Goal: Task Accomplishment & Management: Complete application form

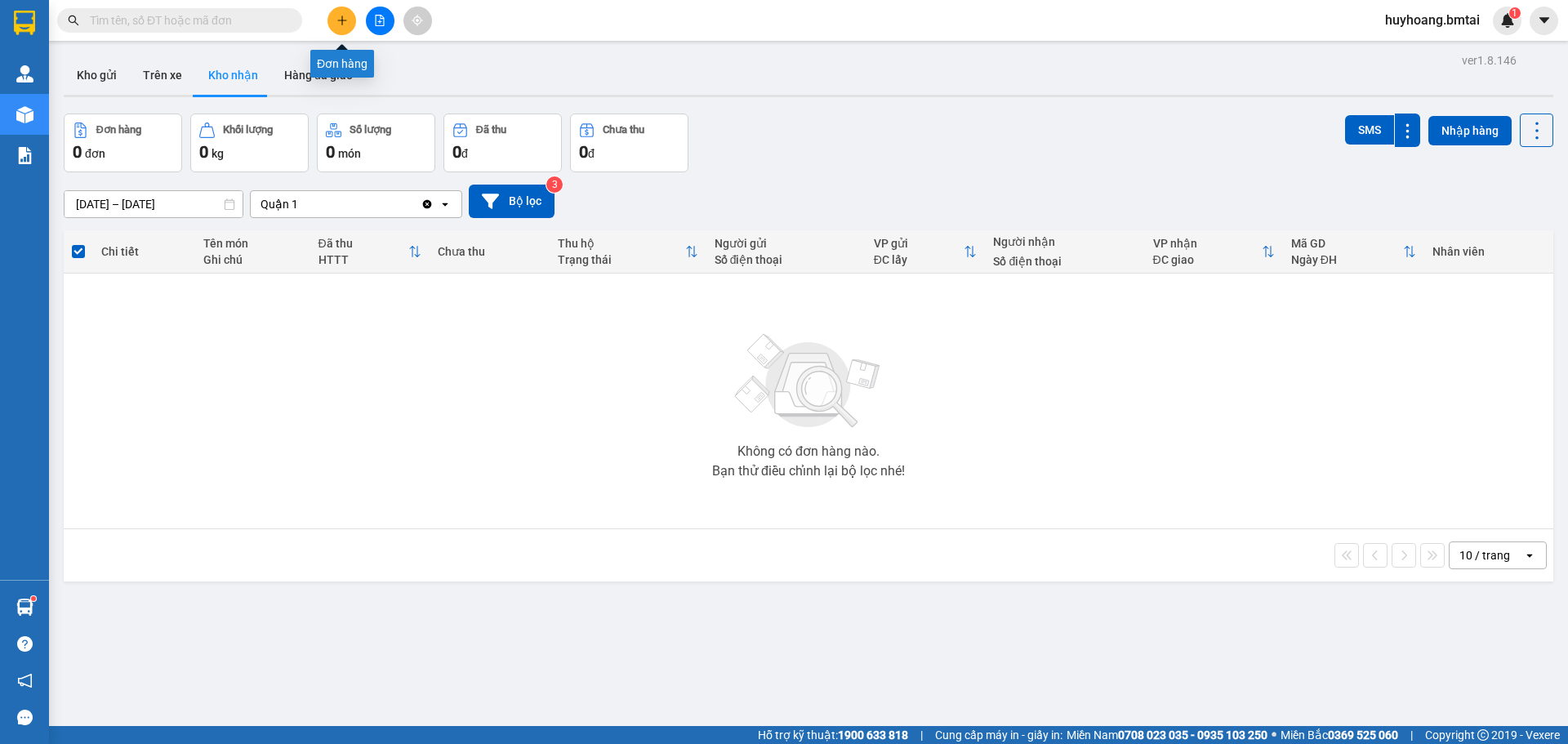
click at [351, 18] on button at bounding box center [342, 21] width 29 height 29
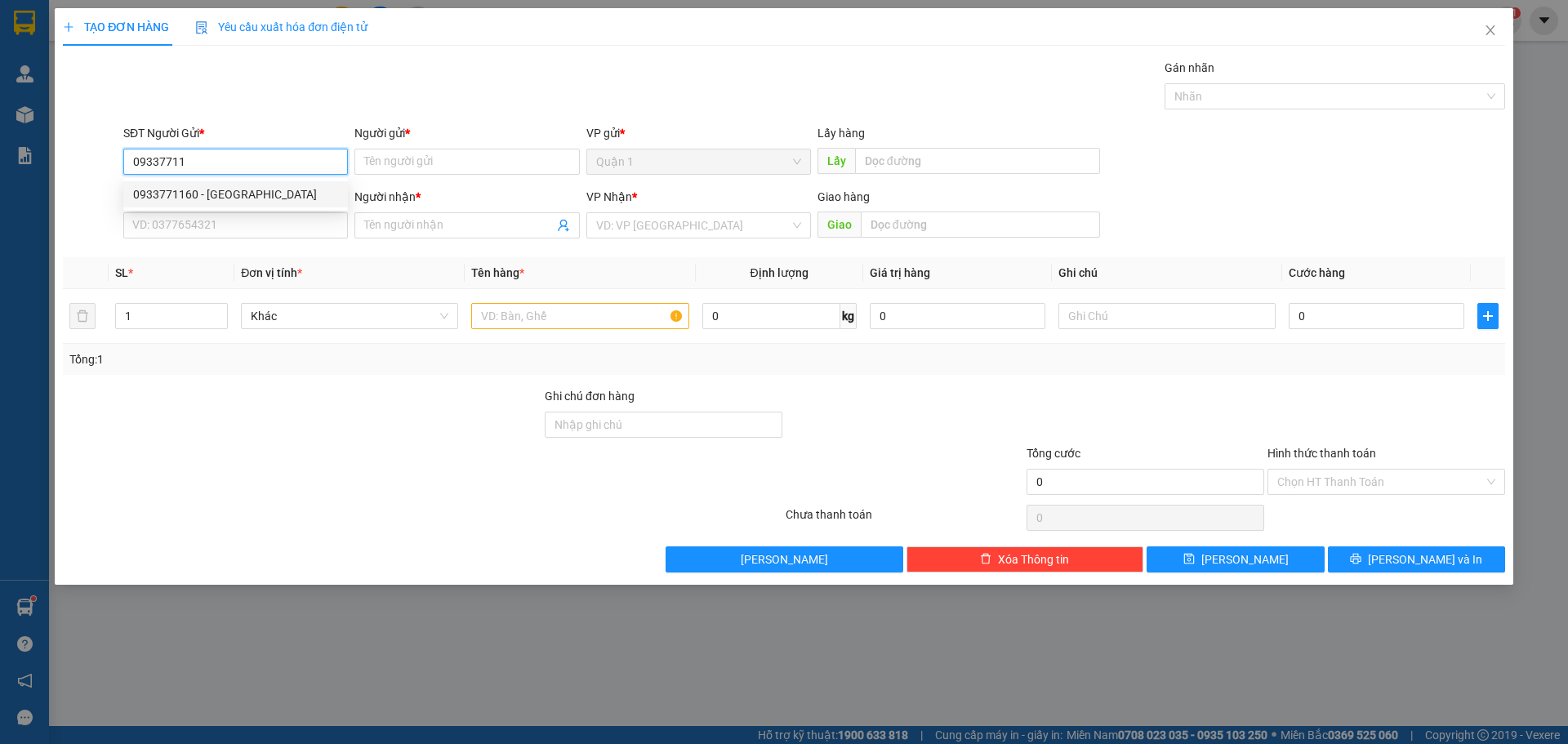
click at [207, 189] on div "0933771160 - [GEOGRAPHIC_DATA]" at bounding box center [236, 195] width 205 height 18
type input "0933771160"
type input "Hải"
type input "0902649901"
type input "Phương"
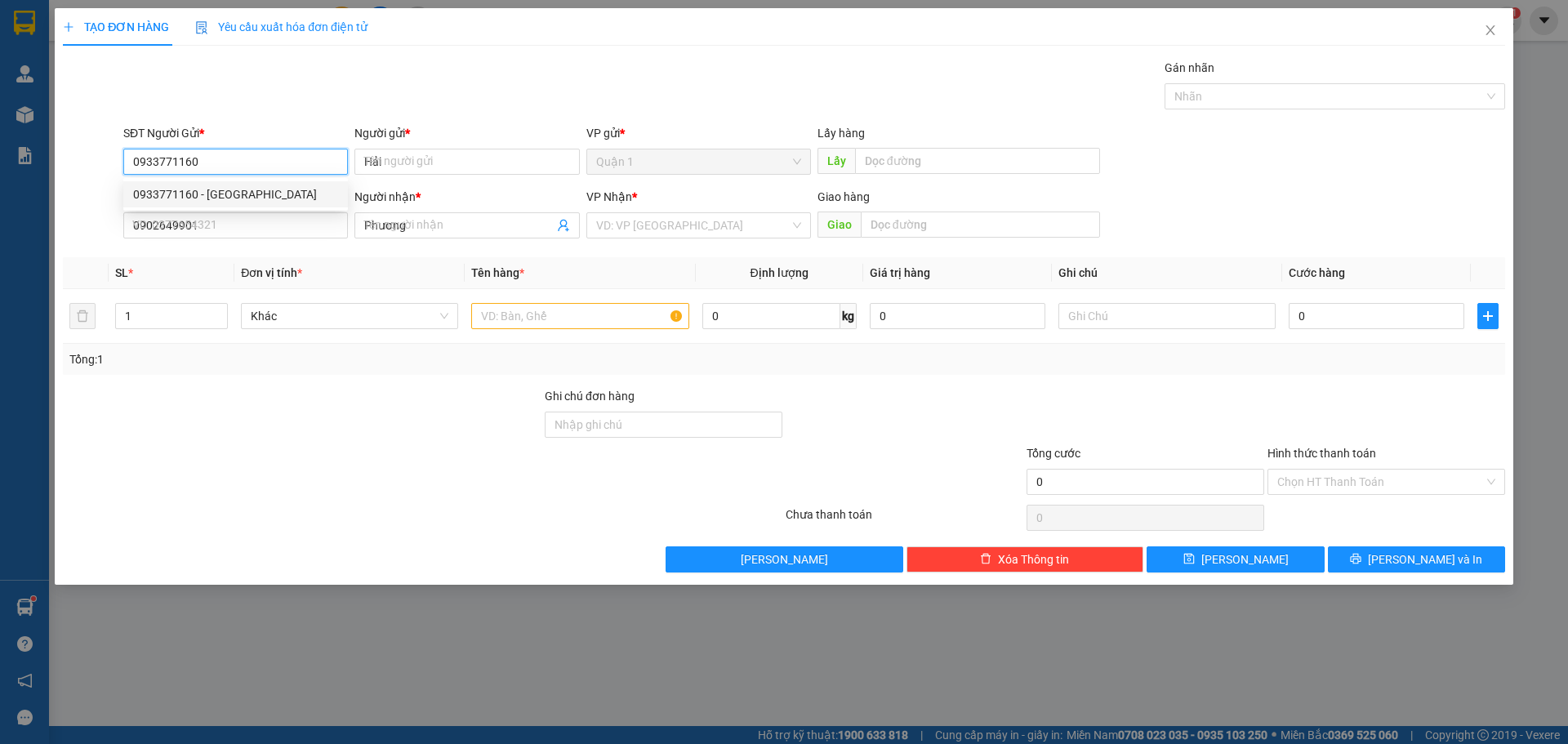
type input "50.000"
type input "0933771160"
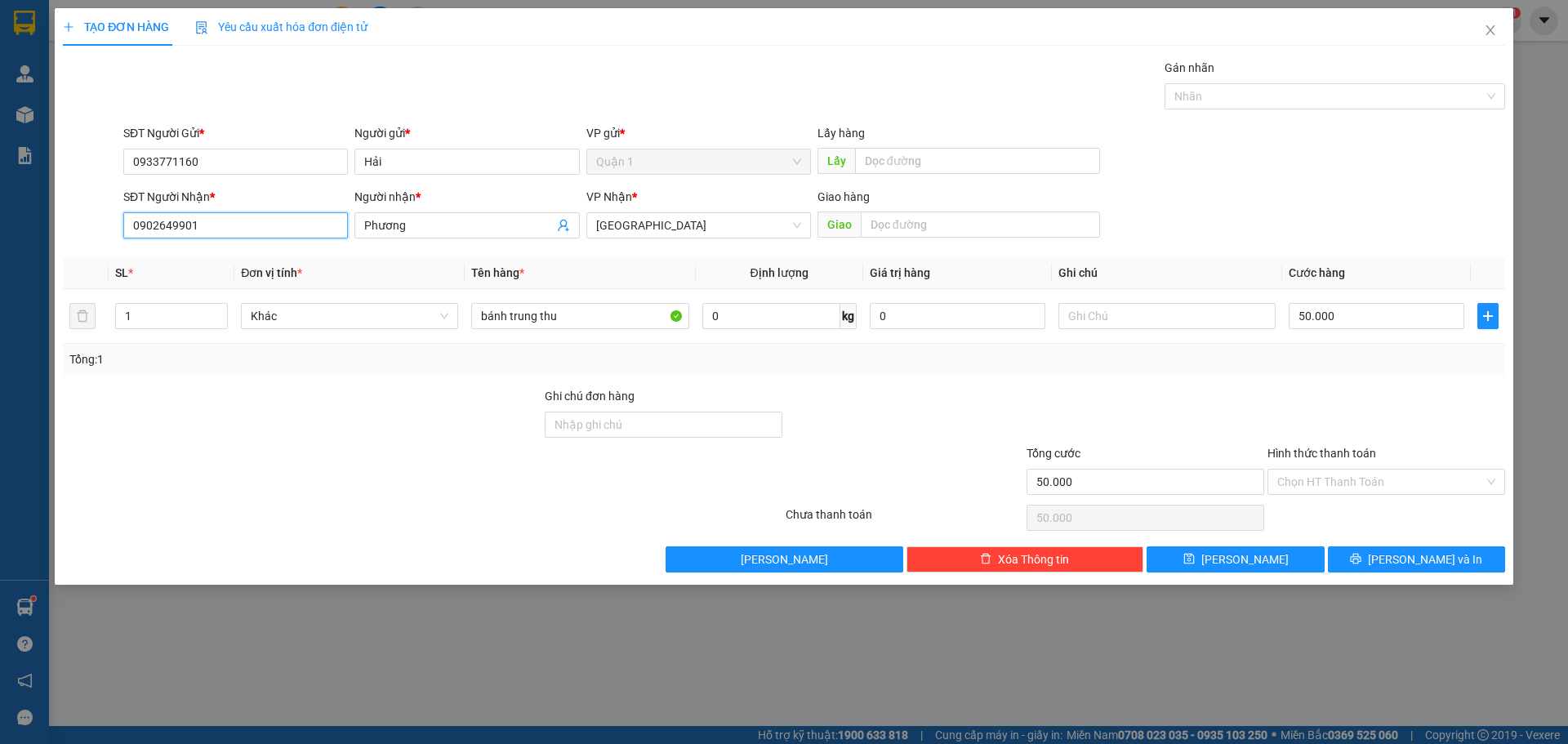
click at [203, 225] on input "0902649901" at bounding box center [236, 225] width 225 height 26
click at [293, 227] on input "0902649901" at bounding box center [236, 225] width 225 height 26
click at [157, 230] on input "0902649901" at bounding box center [236, 225] width 225 height 26
click at [214, 232] on input "0902649901" at bounding box center [236, 225] width 225 height 26
click at [426, 164] on input "Hải" at bounding box center [467, 161] width 225 height 26
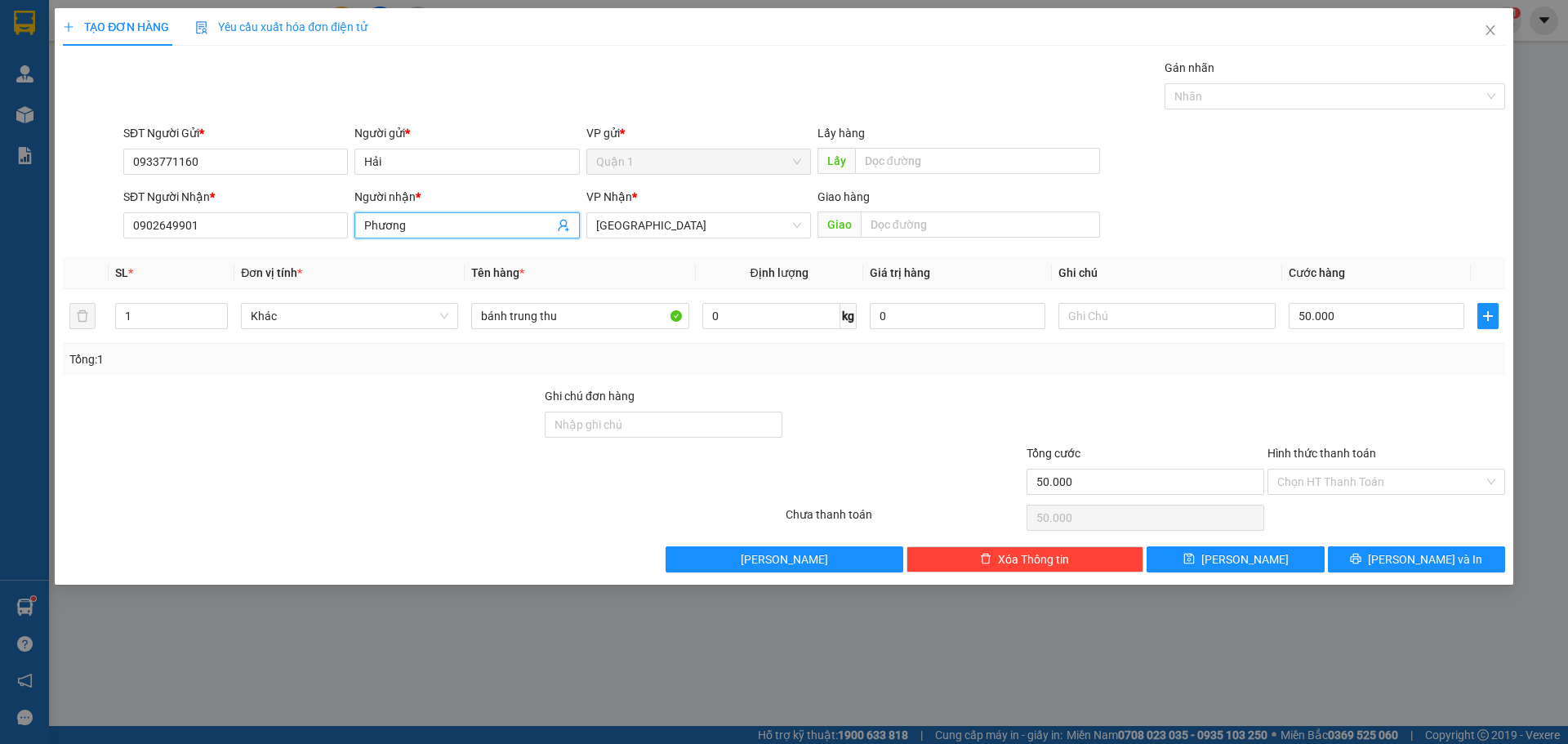
click at [442, 233] on input "Phương" at bounding box center [458, 226] width 188 height 18
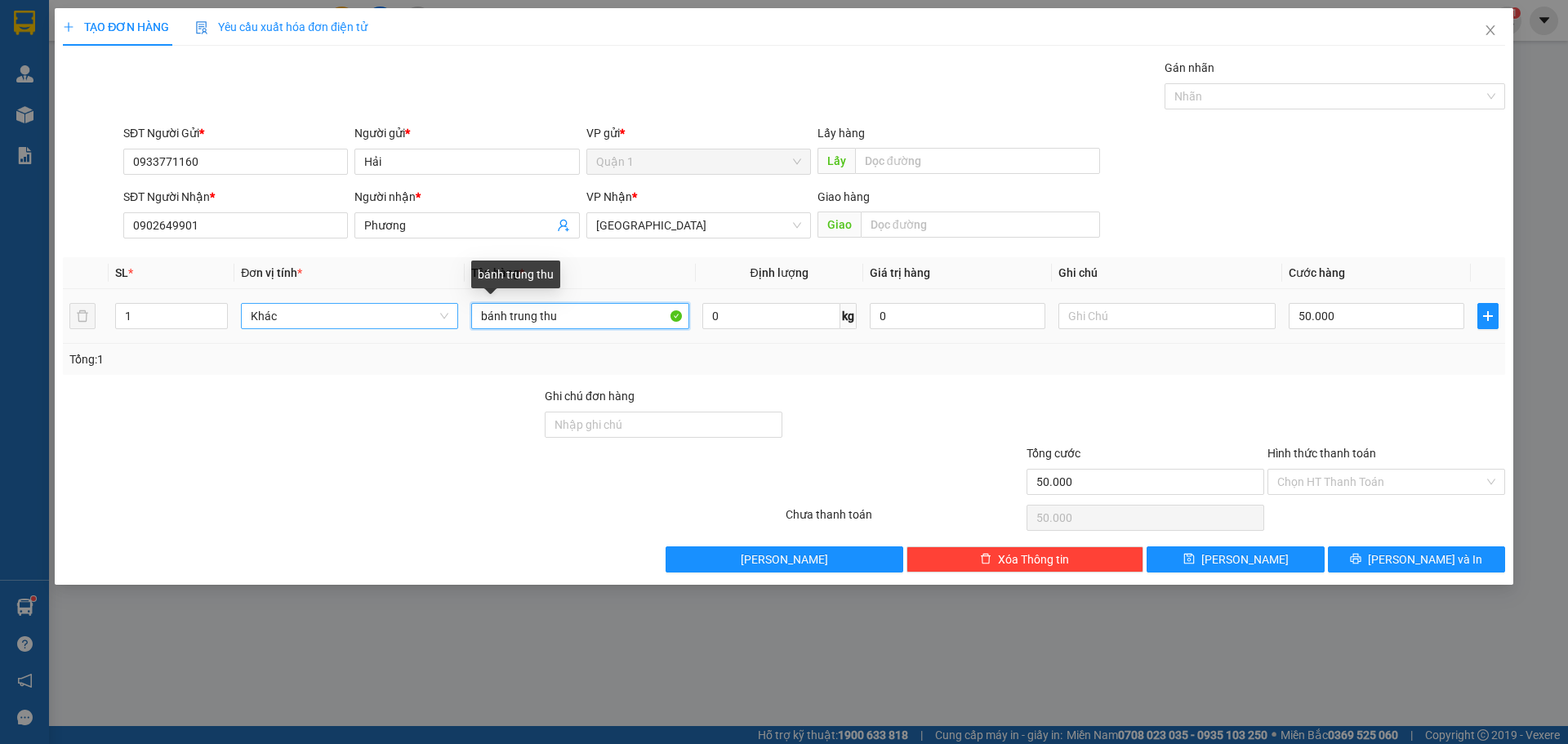
drag, startPoint x: 602, startPoint y: 312, endPoint x: 339, endPoint y: 314, distance: 263.0
click at [339, 314] on tr "1 Khác bánh trung thu 0 kg 0 50.000" at bounding box center [784, 316] width 1442 height 54
type input "k"
type input "kệ gỗ, ghế gỗ"
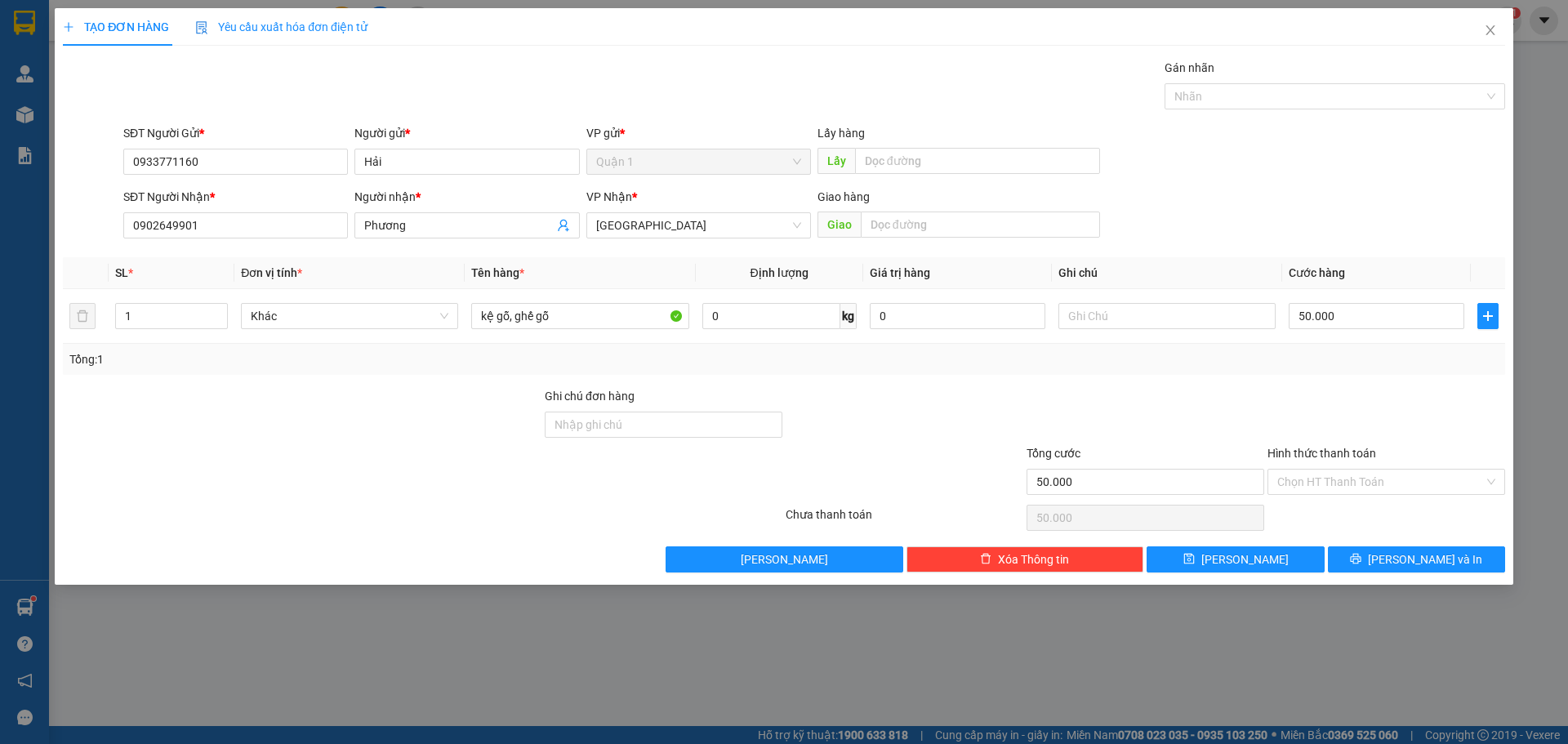
click at [371, 400] on div at bounding box center [303, 415] width 482 height 57
type input "0"
click at [1017, 407] on div at bounding box center [905, 415] width 241 height 57
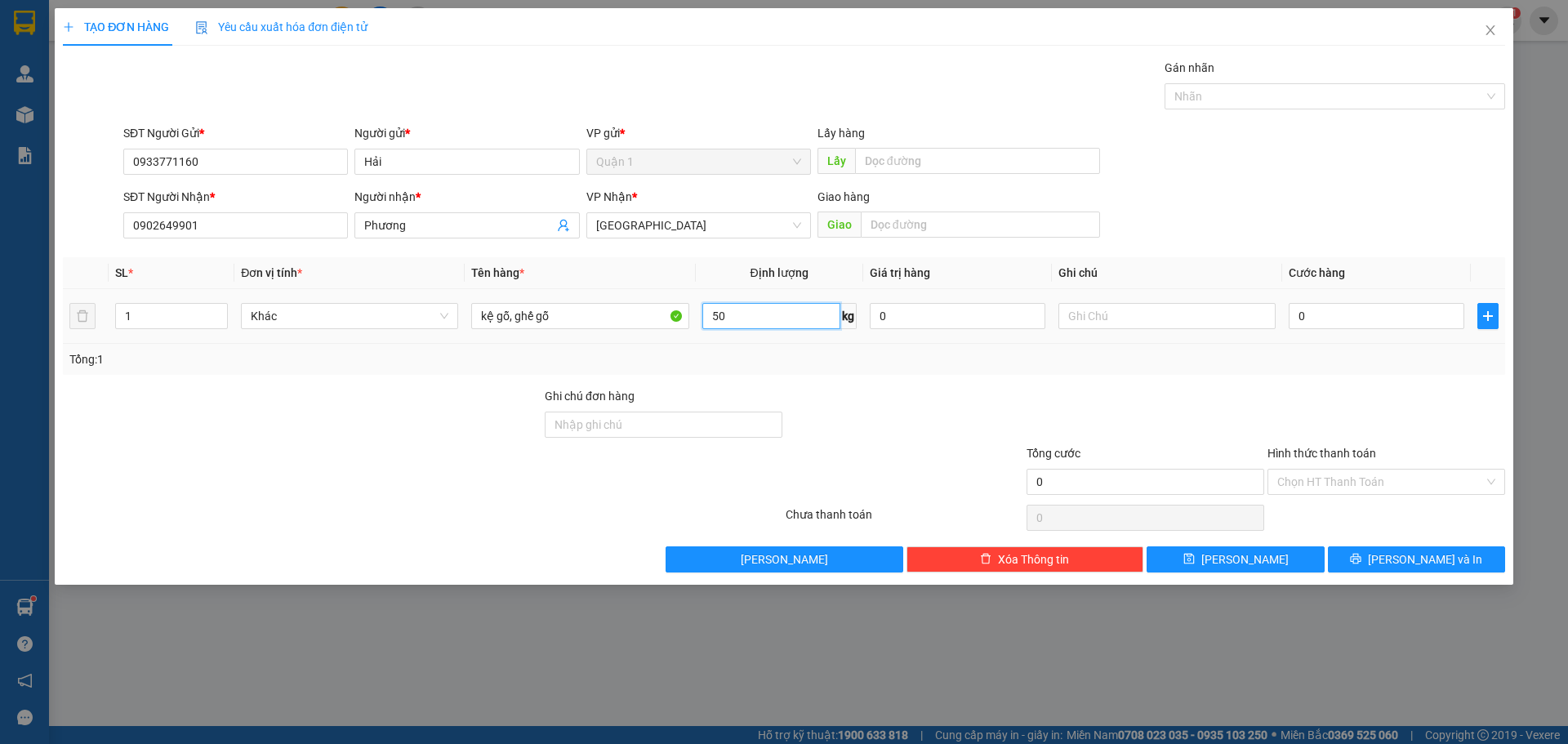
click at [719, 321] on input "50" at bounding box center [771, 316] width 138 height 26
type input "30"
click at [1350, 318] on input "0" at bounding box center [1377, 316] width 176 height 26
type input "2"
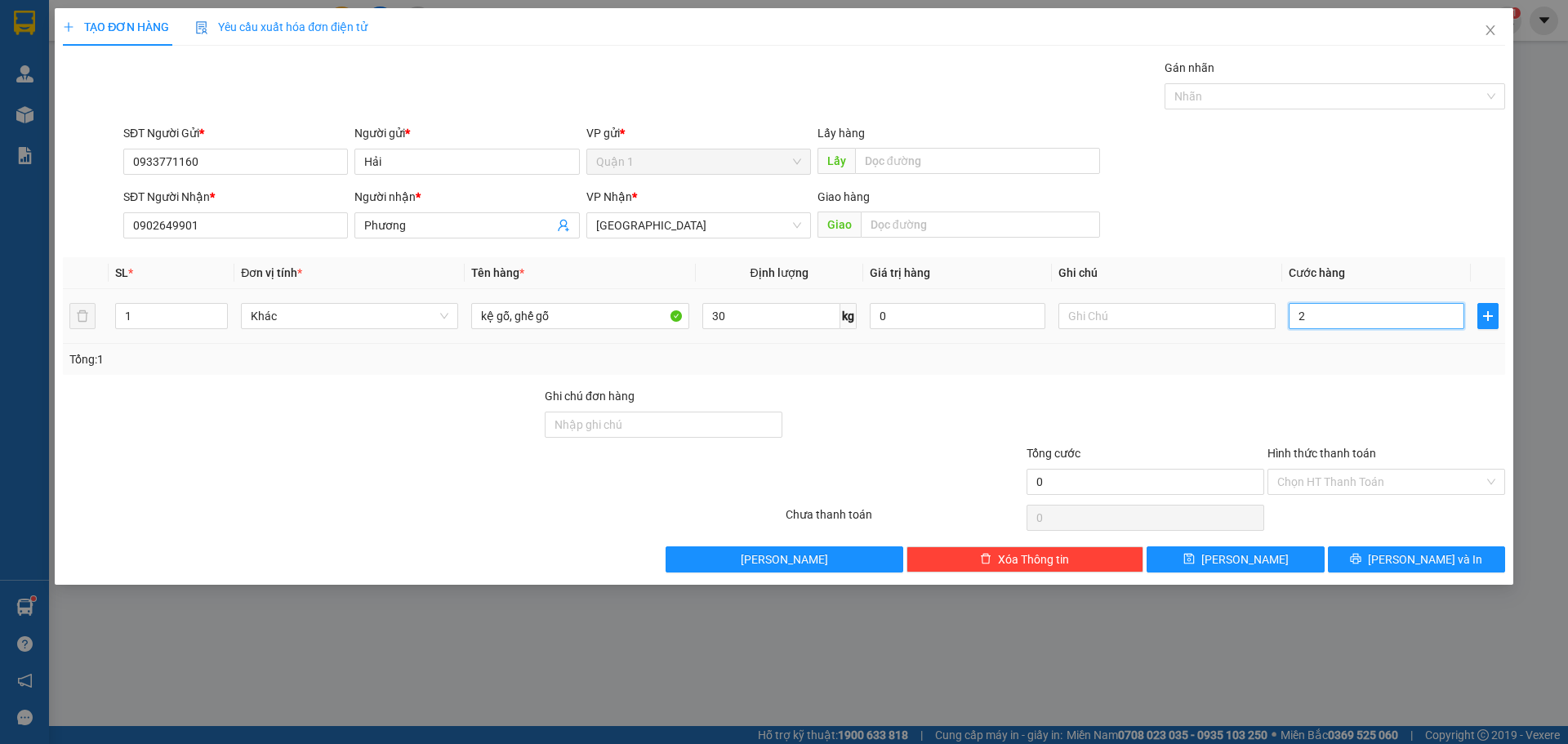
type input "2"
type input "20"
type input "200"
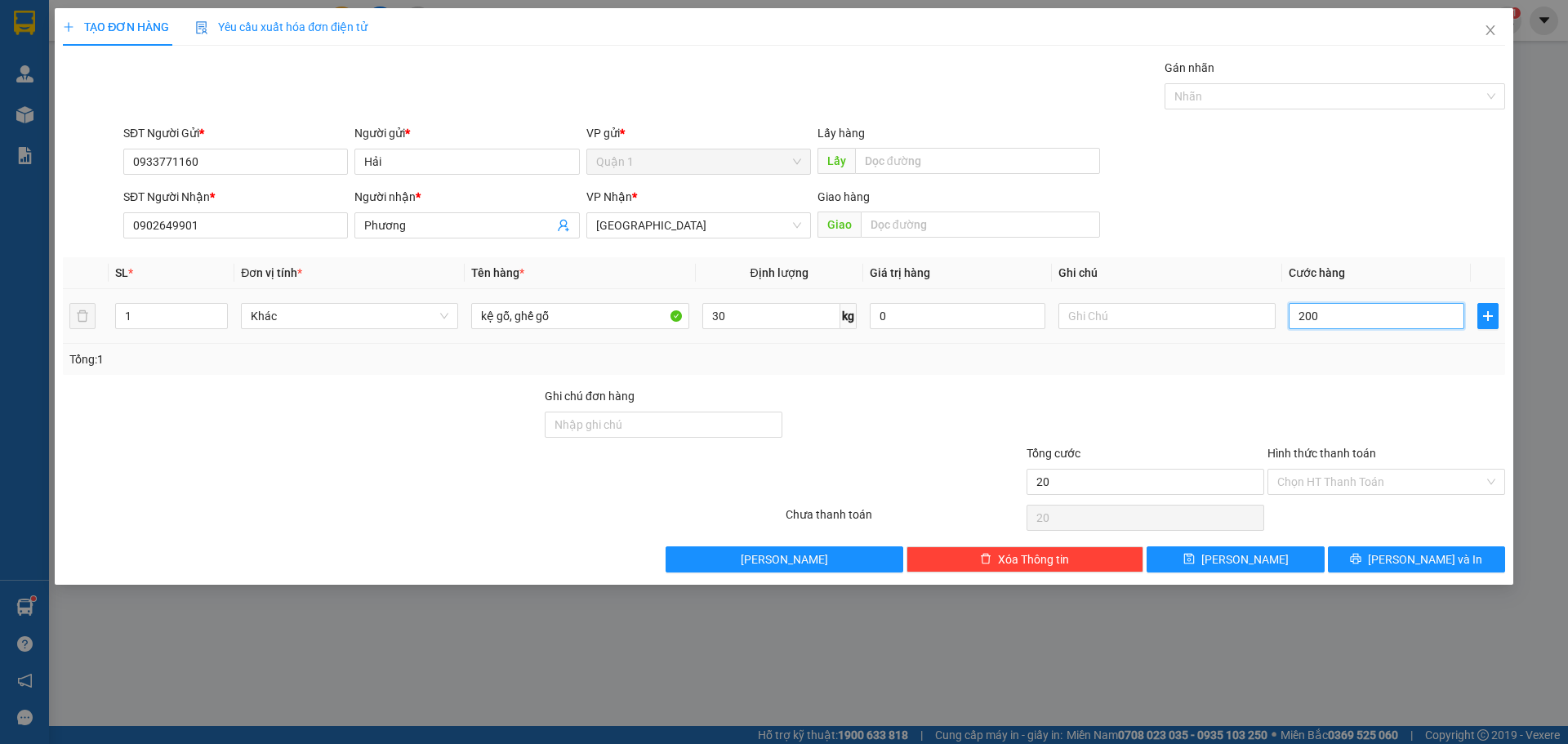
type input "200"
type input "2.000"
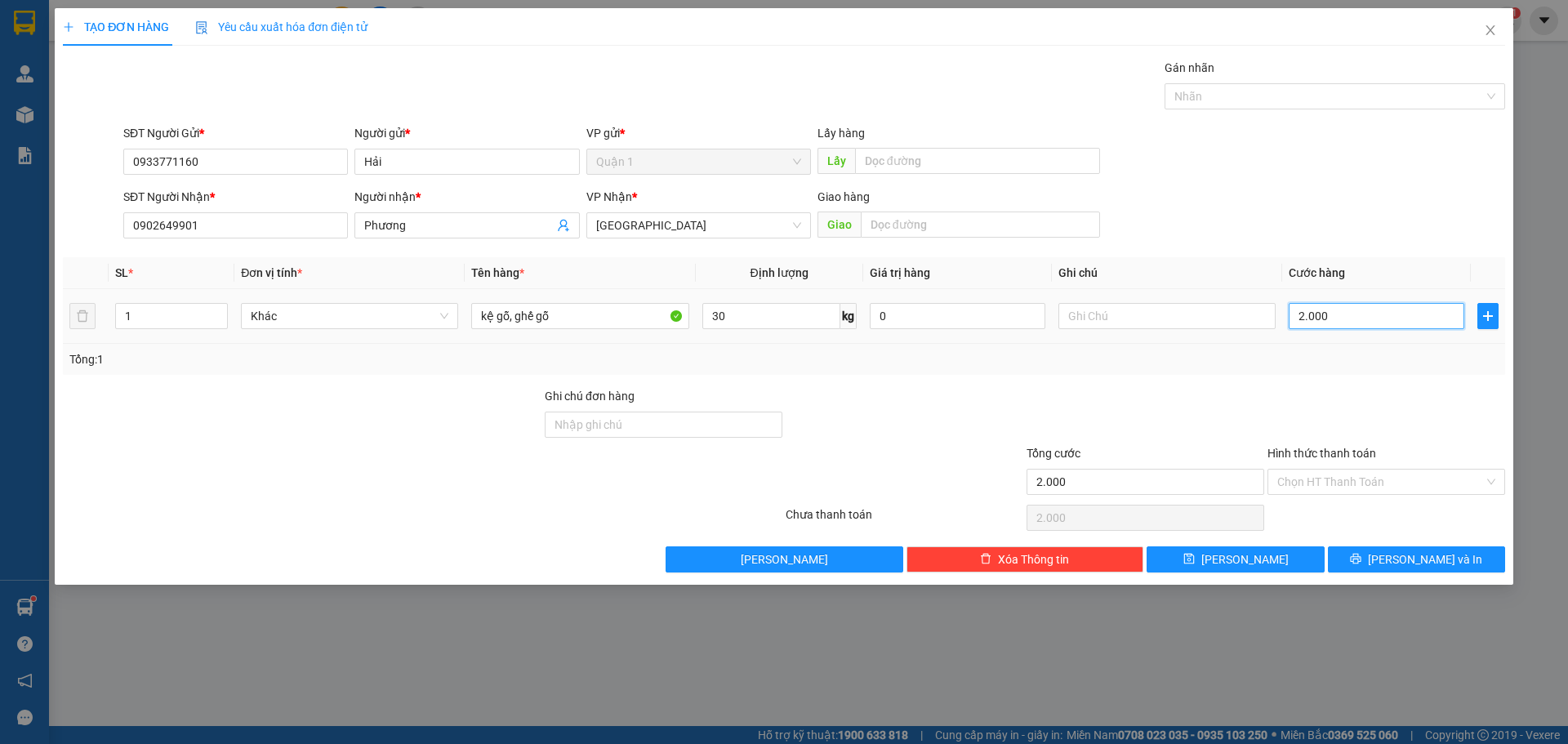
type input "20.000"
type input "200.000"
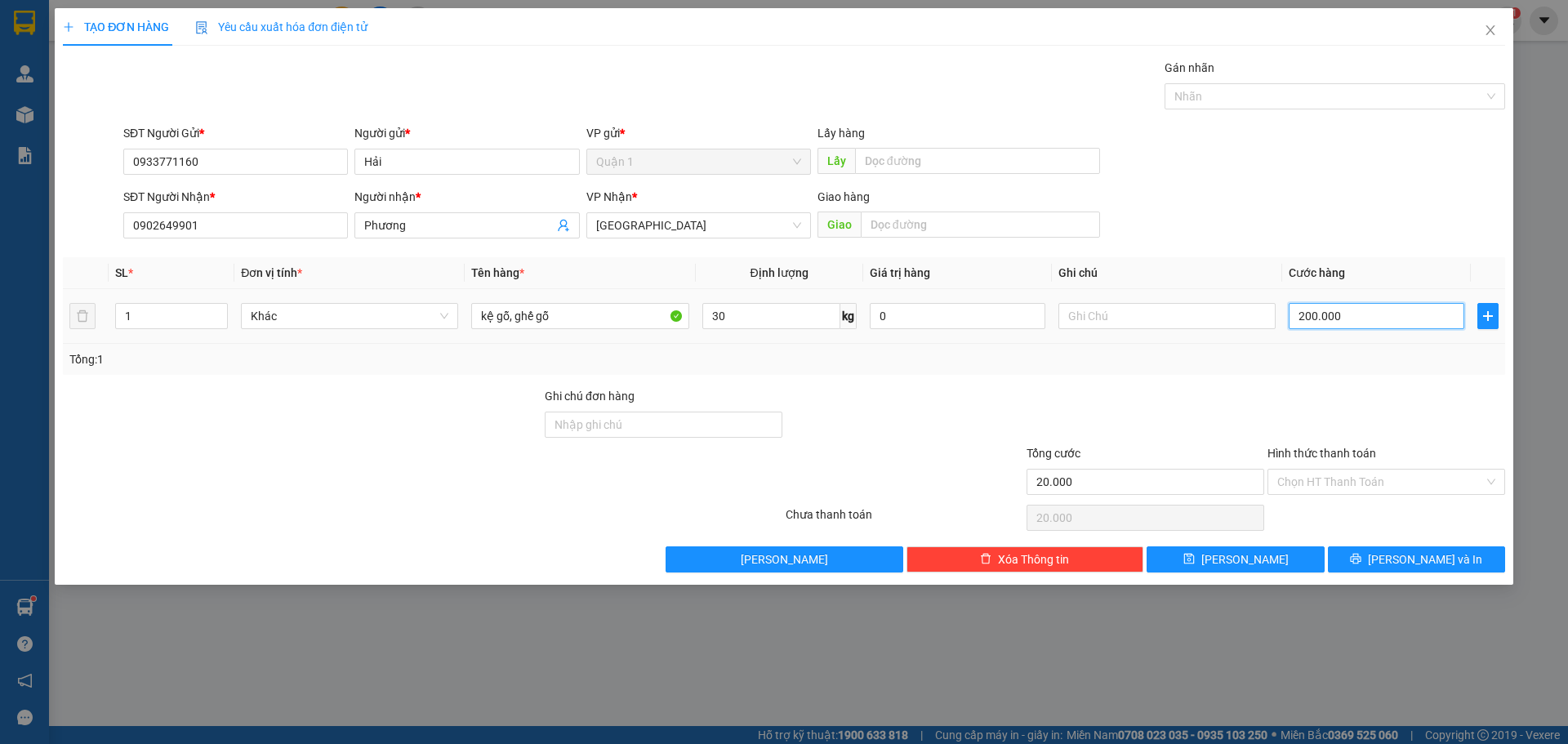
type input "200.000"
click at [1251, 565] on span "[PERSON_NAME]" at bounding box center [1245, 560] width 87 height 18
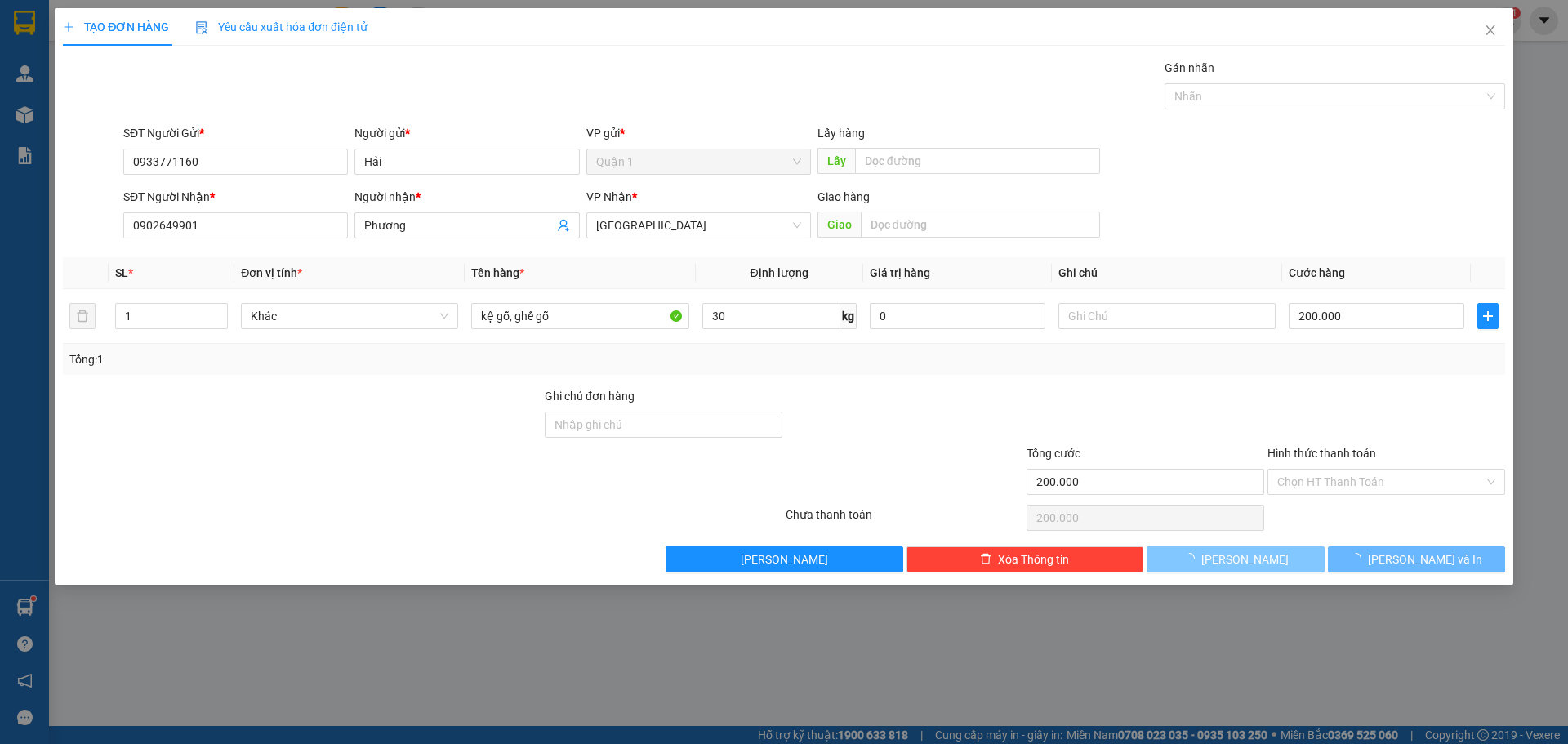
type input "0"
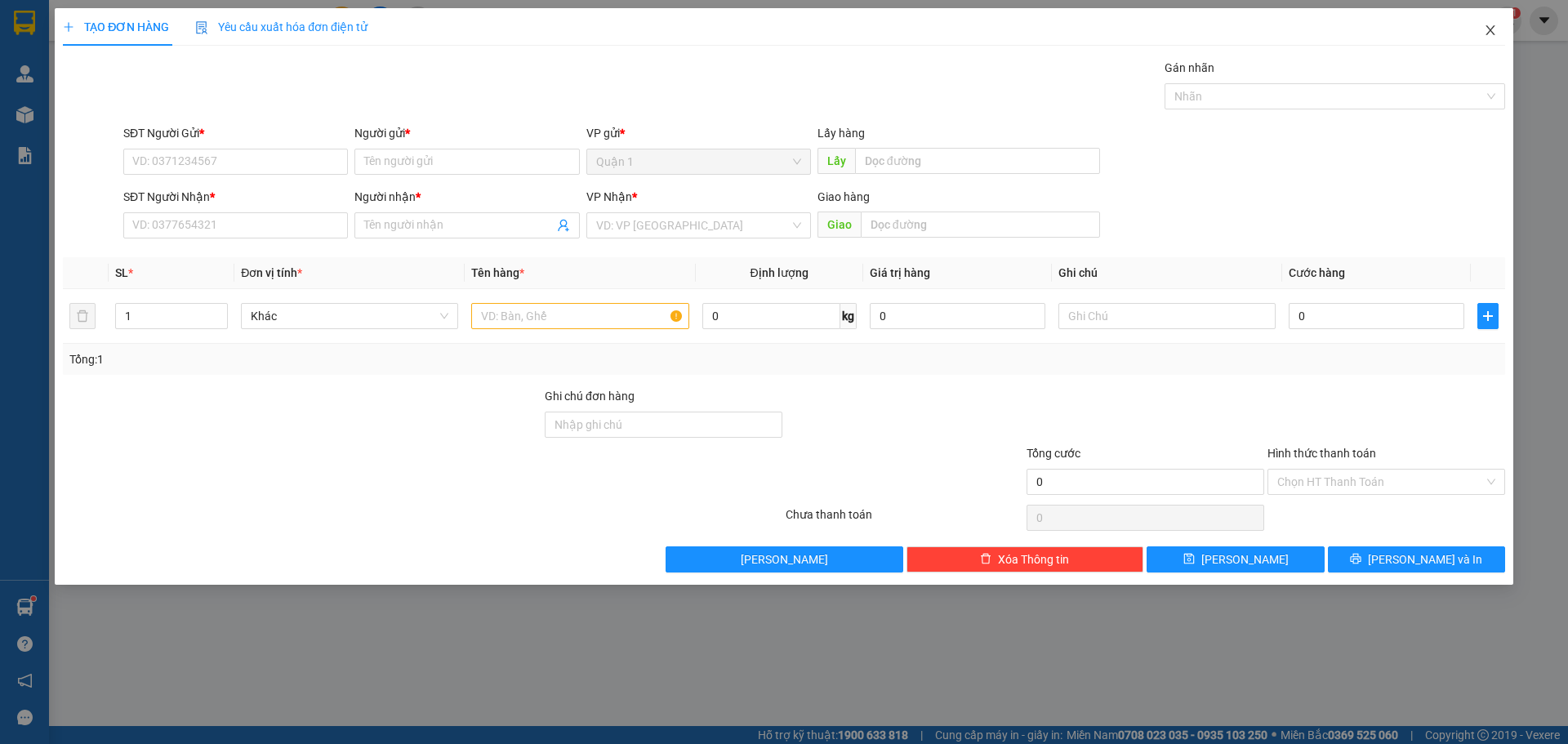
click at [1490, 27] on icon "close" at bounding box center [1490, 30] width 13 height 13
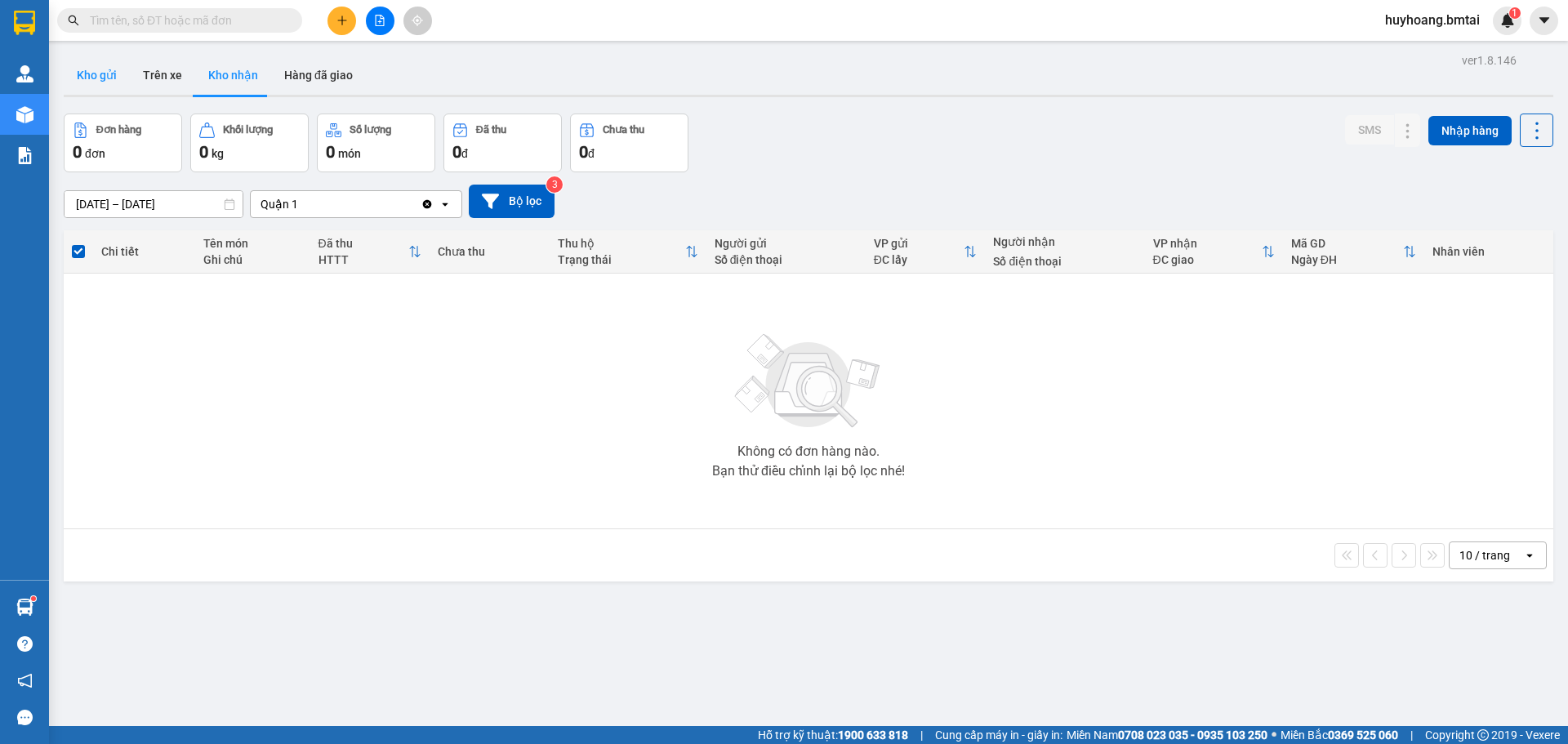
click at [91, 71] on button "Kho gửi" at bounding box center [96, 74] width 66 height 39
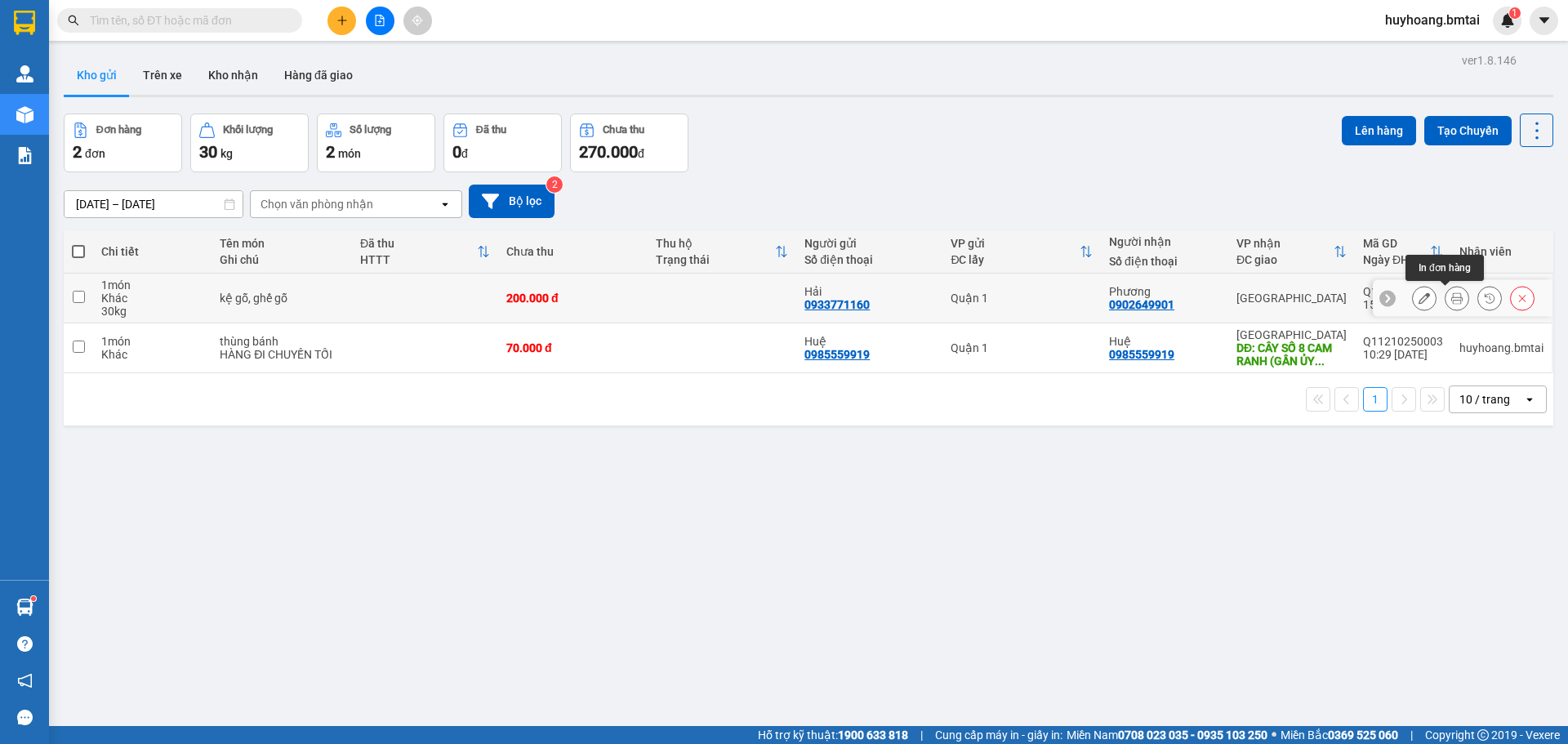
click at [1451, 295] on icon at bounding box center [1457, 298] width 12 height 12
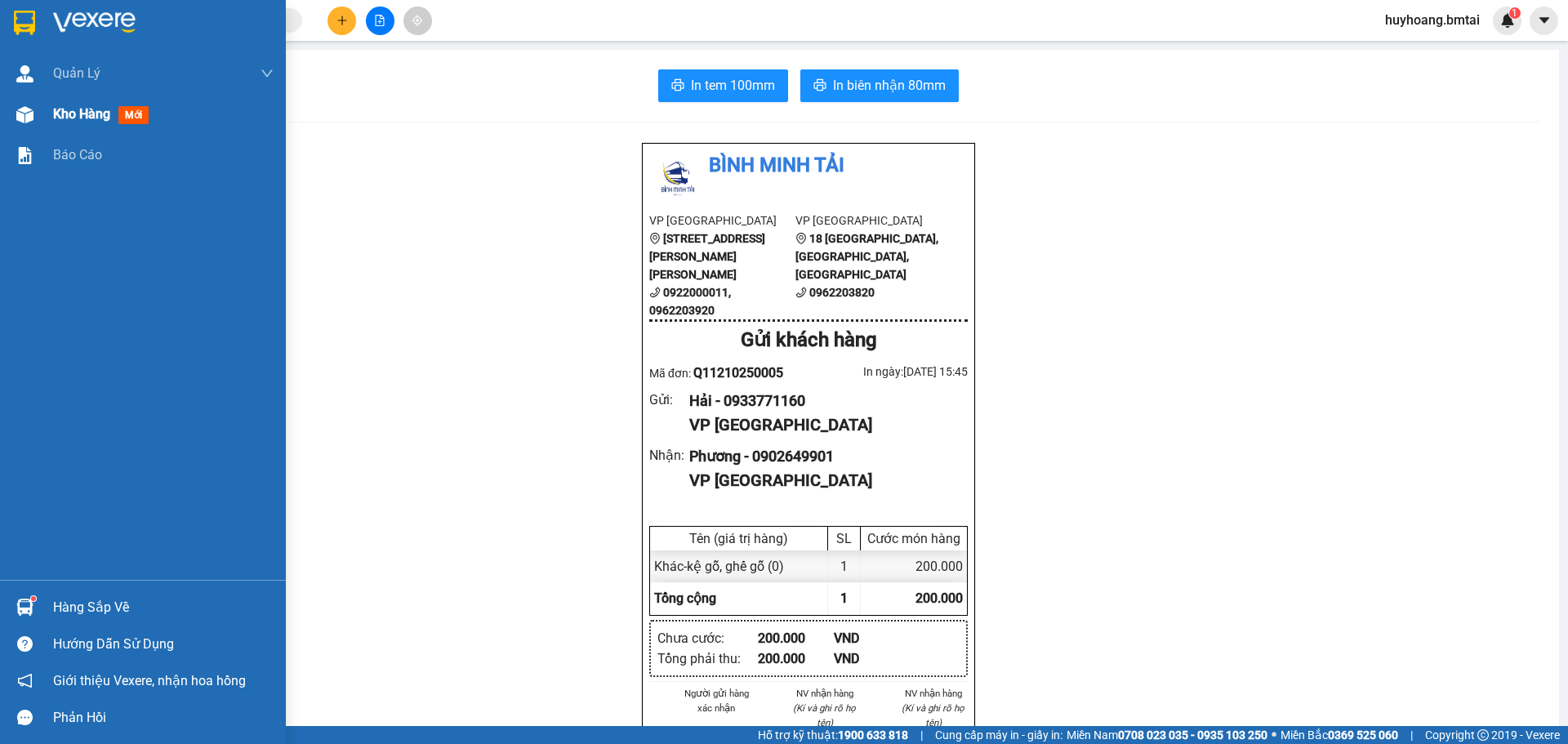
click at [106, 111] on span "Kho hàng" at bounding box center [82, 113] width 57 height 15
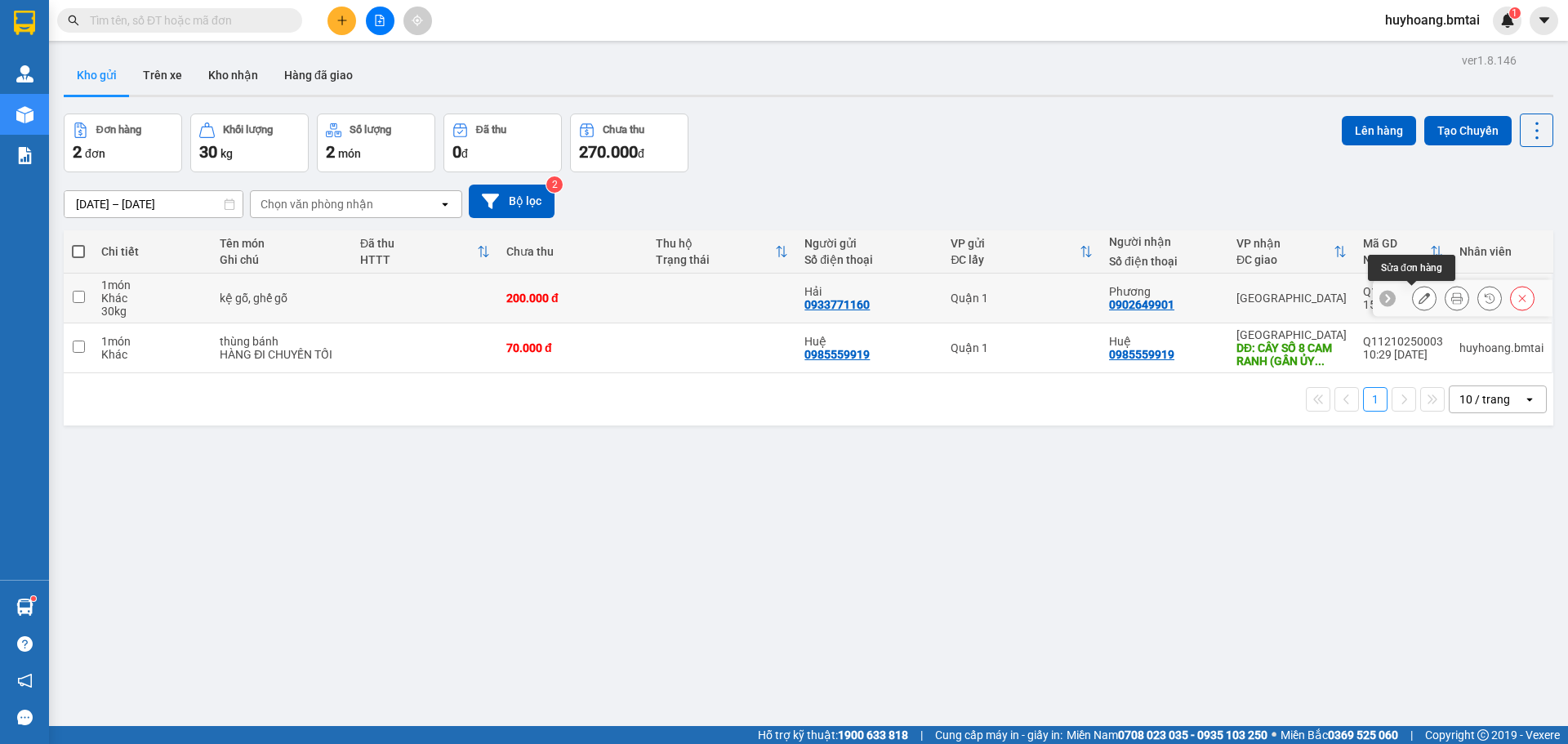
click at [1419, 300] on icon at bounding box center [1424, 298] width 12 height 12
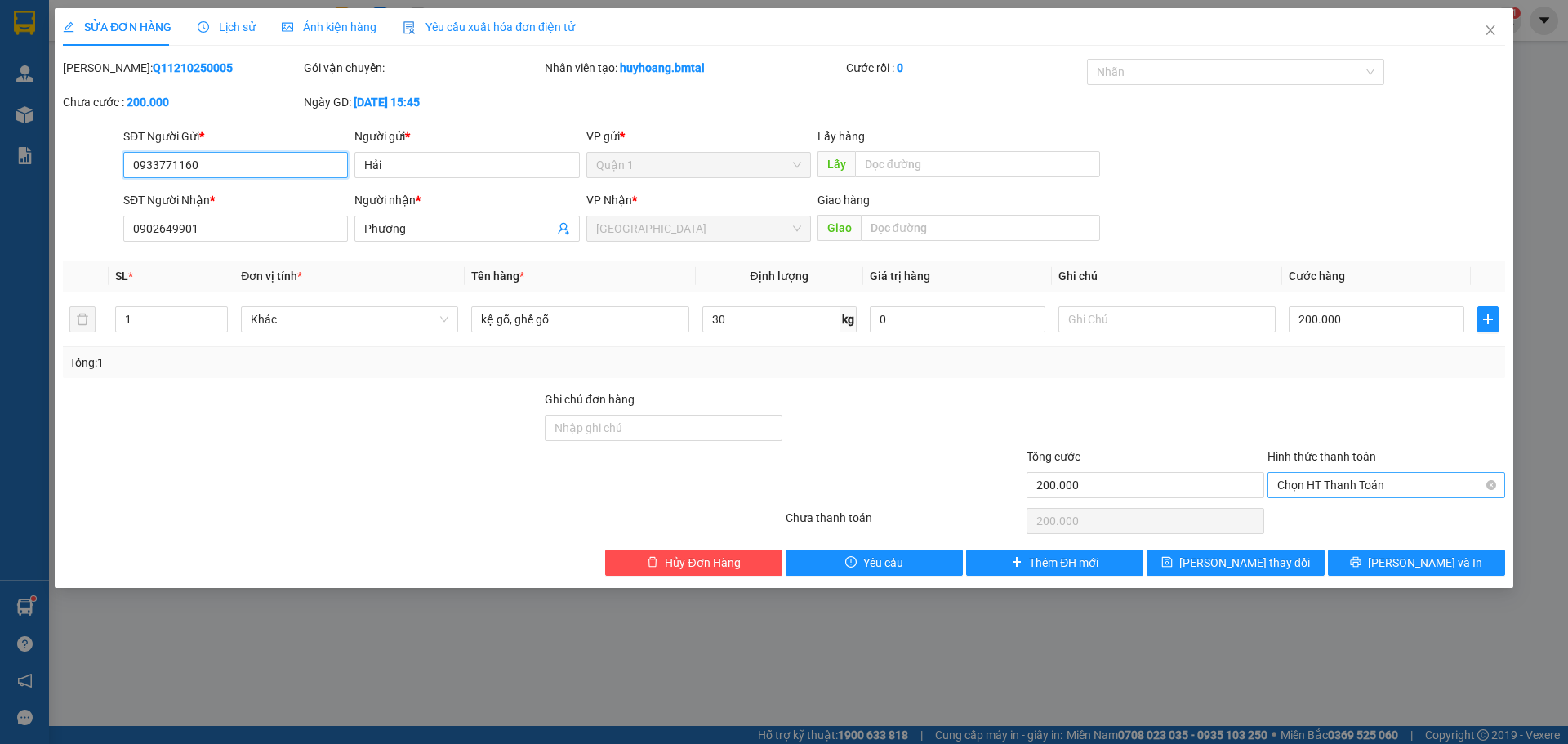
click at [1332, 480] on span "Chọn HT Thanh Toán" at bounding box center [1386, 485] width 218 height 24
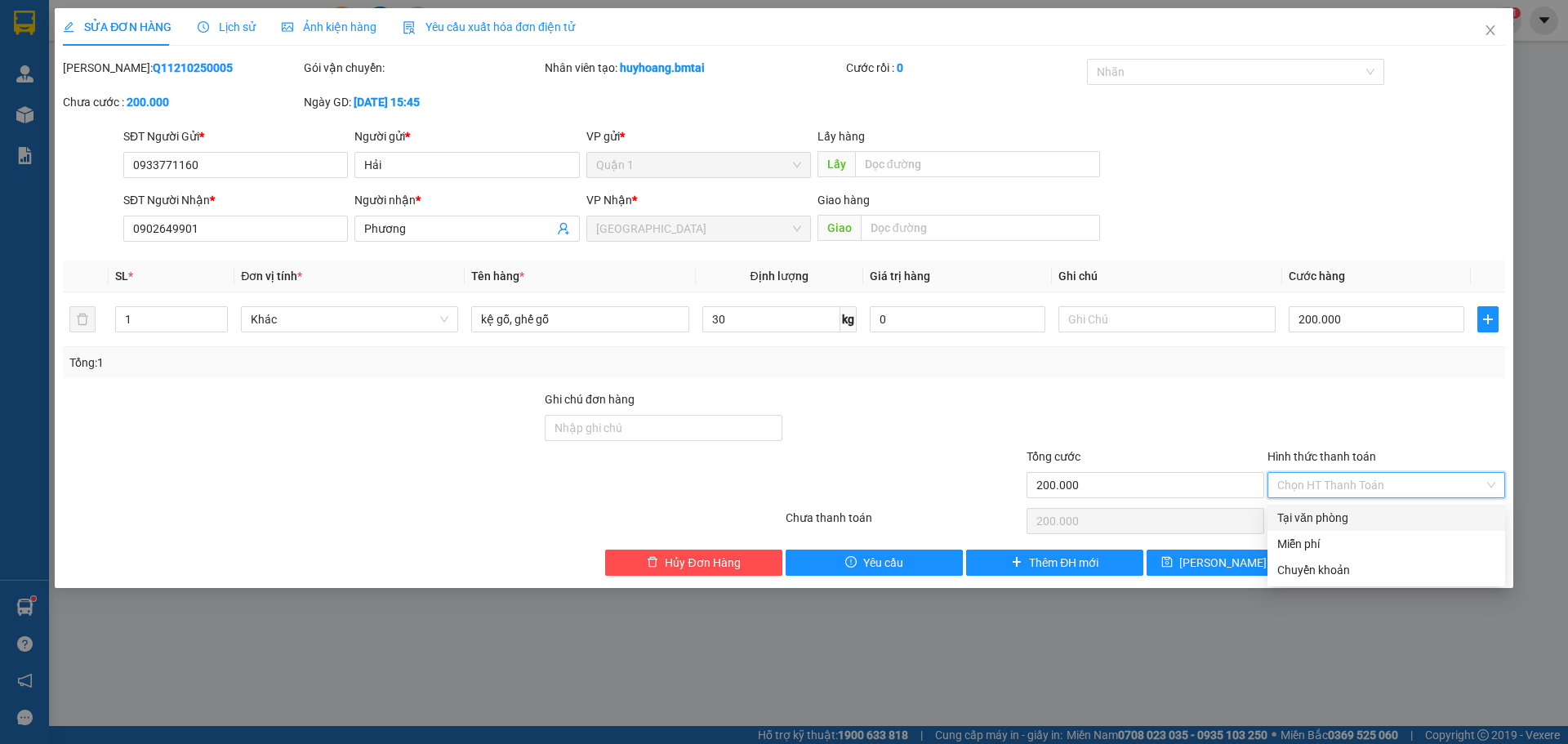
click at [1326, 520] on div "Tại văn phòng" at bounding box center [1386, 518] width 218 height 18
type input "0"
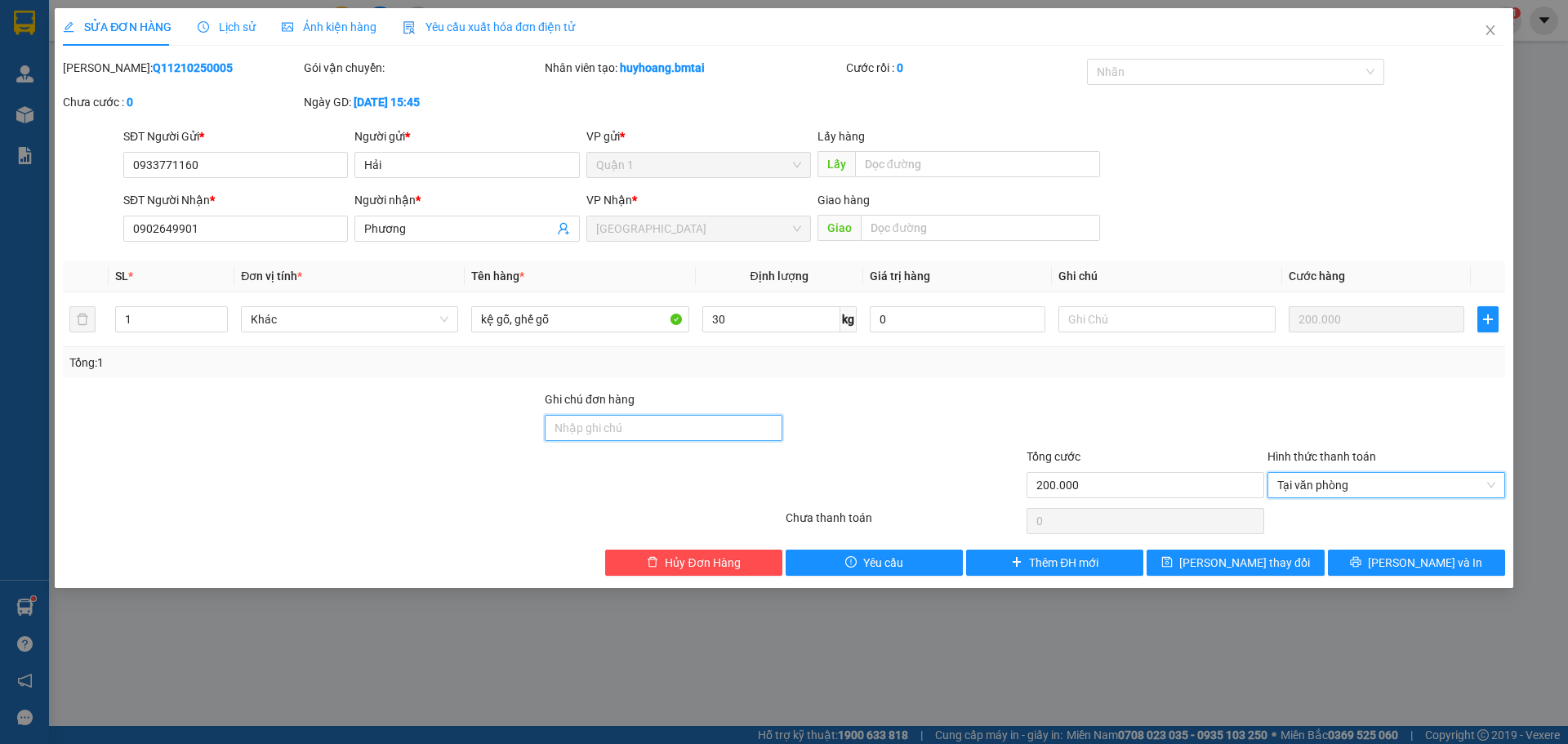
click at [600, 425] on input "Ghi chú đơn hàng" at bounding box center [663, 428] width 237 height 26
type input "tm 12/10"
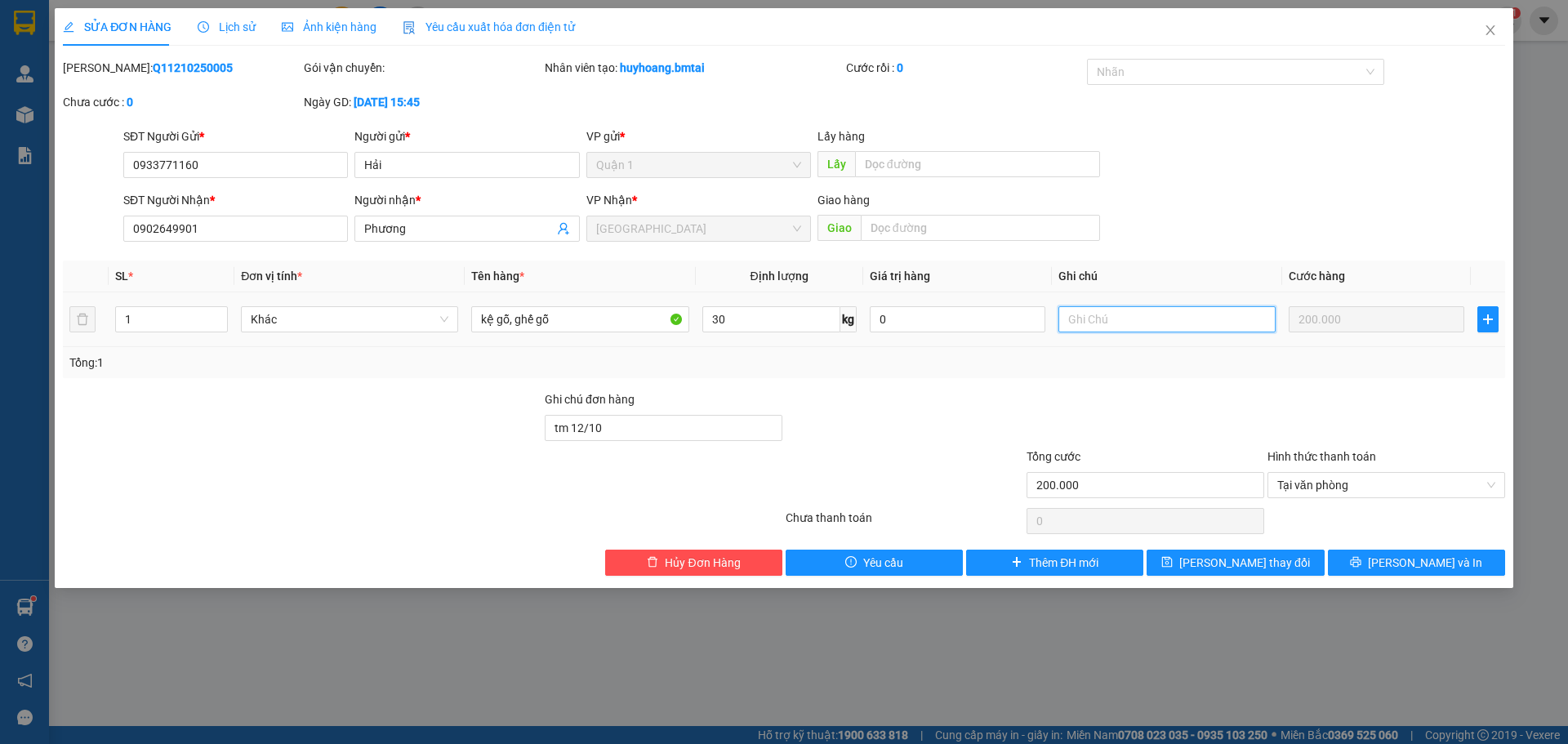
click at [1096, 328] on input "text" at bounding box center [1168, 319] width 217 height 26
type input "BỂ VỠ KO ĐỀN"
click at [1361, 556] on icon "printer" at bounding box center [1355, 562] width 12 height 12
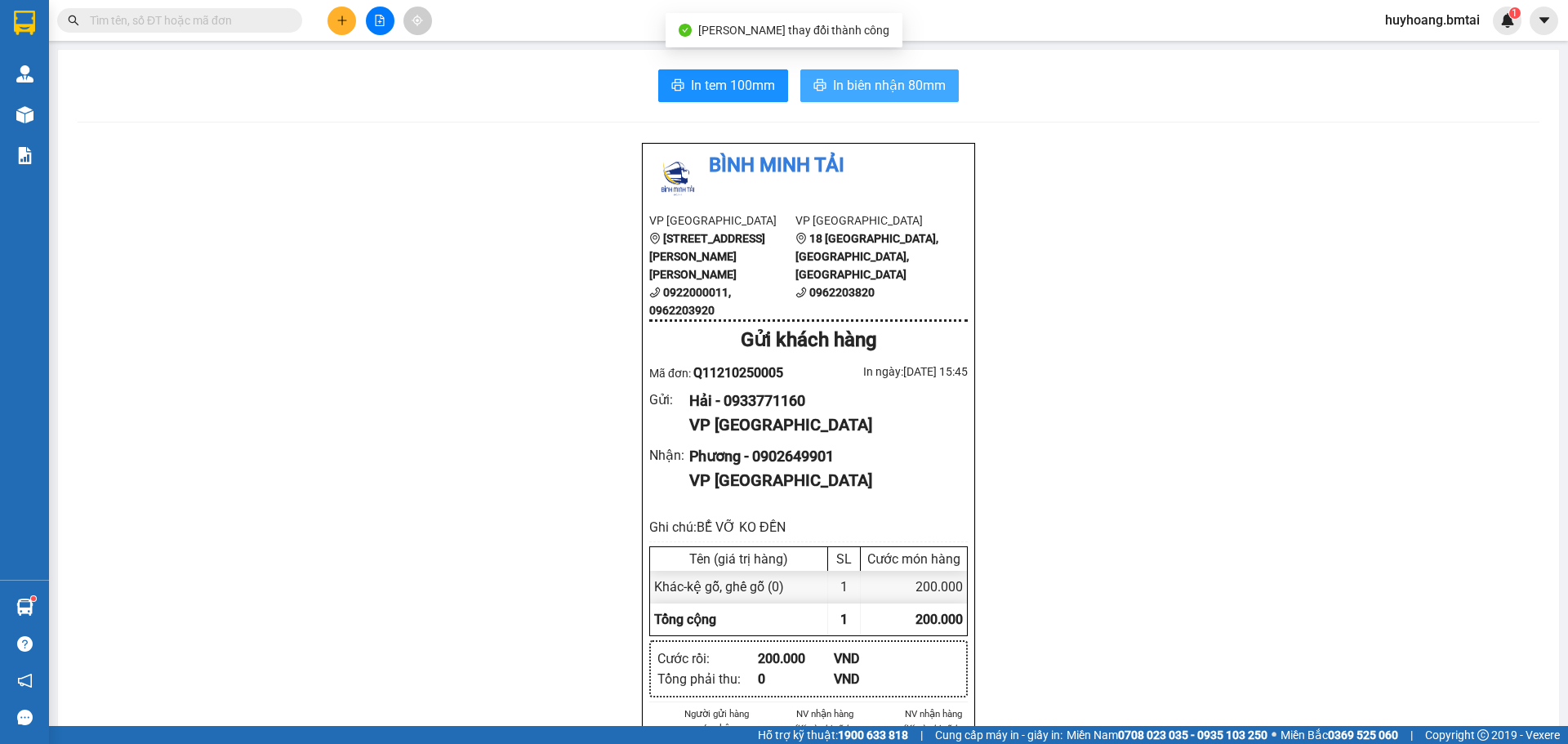
click at [838, 82] on span "In biên nhận 80mm" at bounding box center [890, 85] width 112 height 21
